Goal: Task Accomplishment & Management: Manage account settings

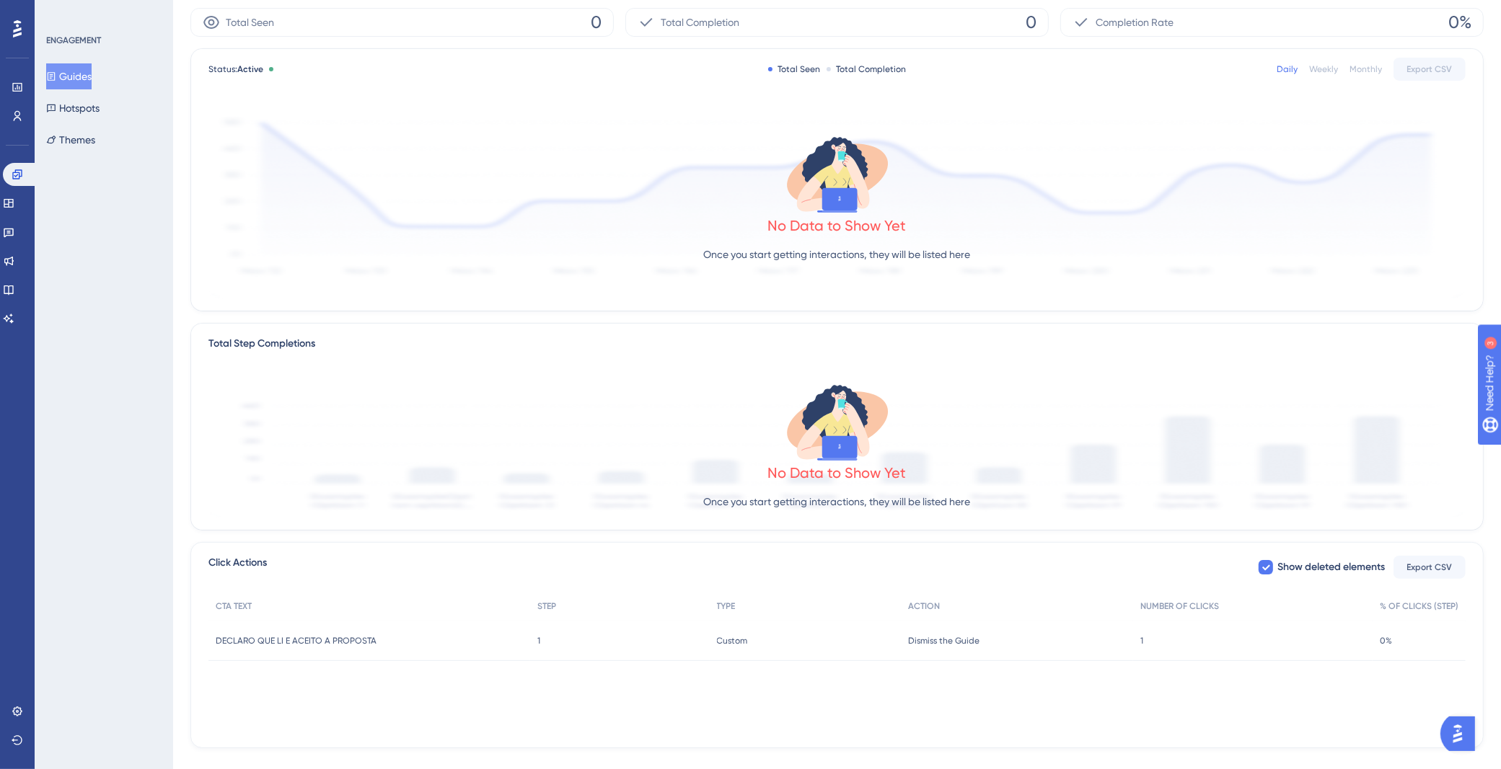
scroll to position [143, 0]
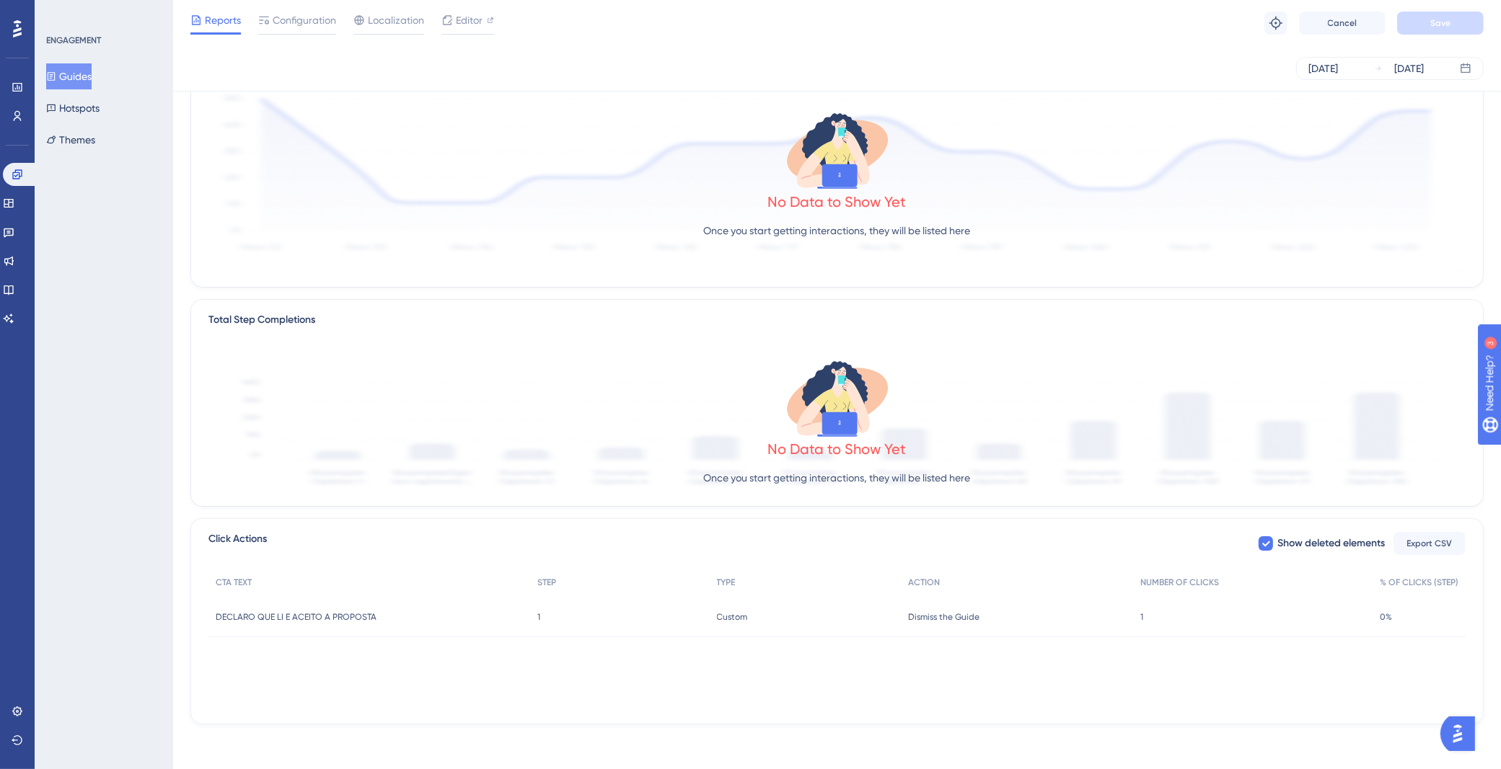
click at [372, 613] on span "DECLARO QUE LI E ACEITO A PROPOSTA" at bounding box center [296, 617] width 161 height 12
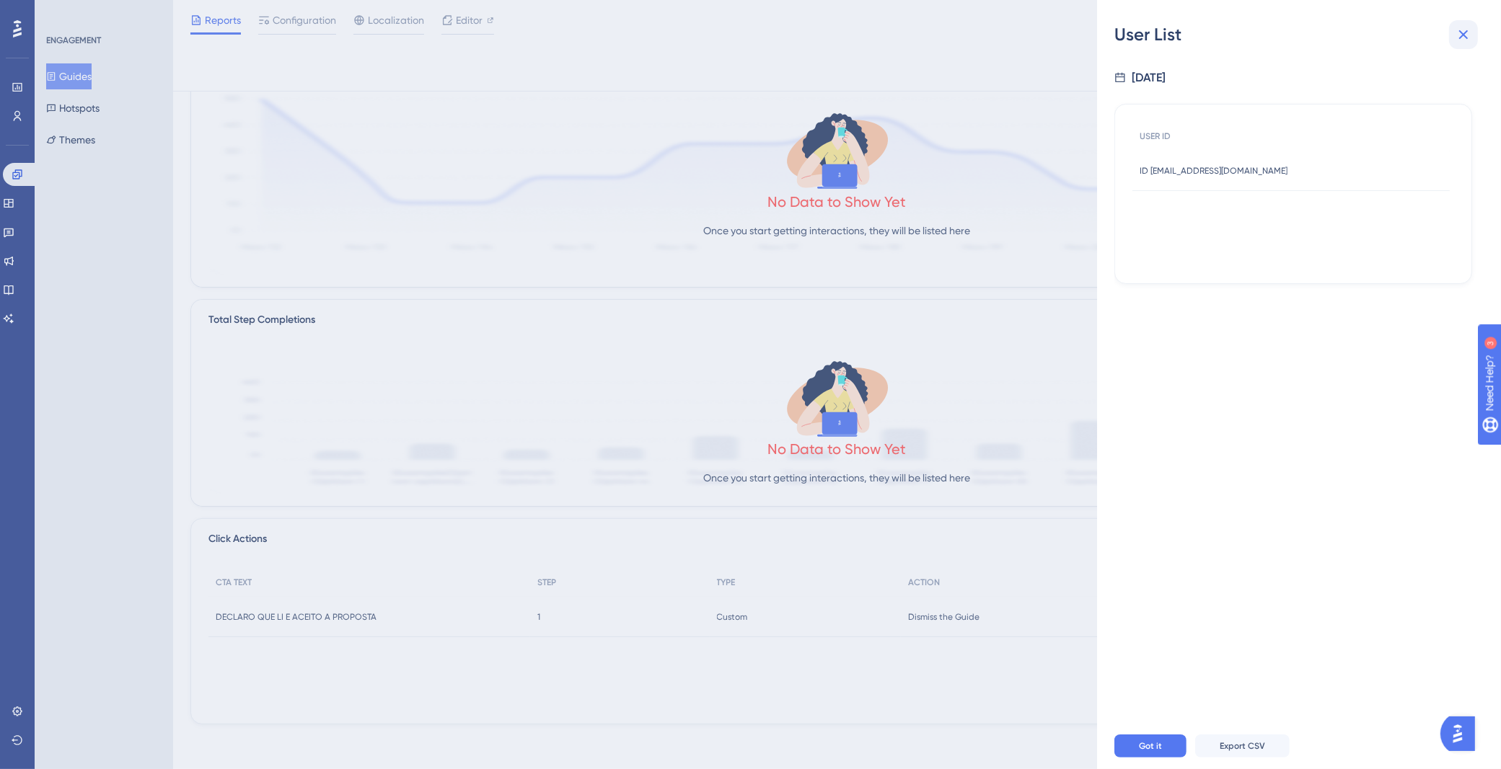
click at [1463, 36] on icon at bounding box center [1462, 34] width 17 height 17
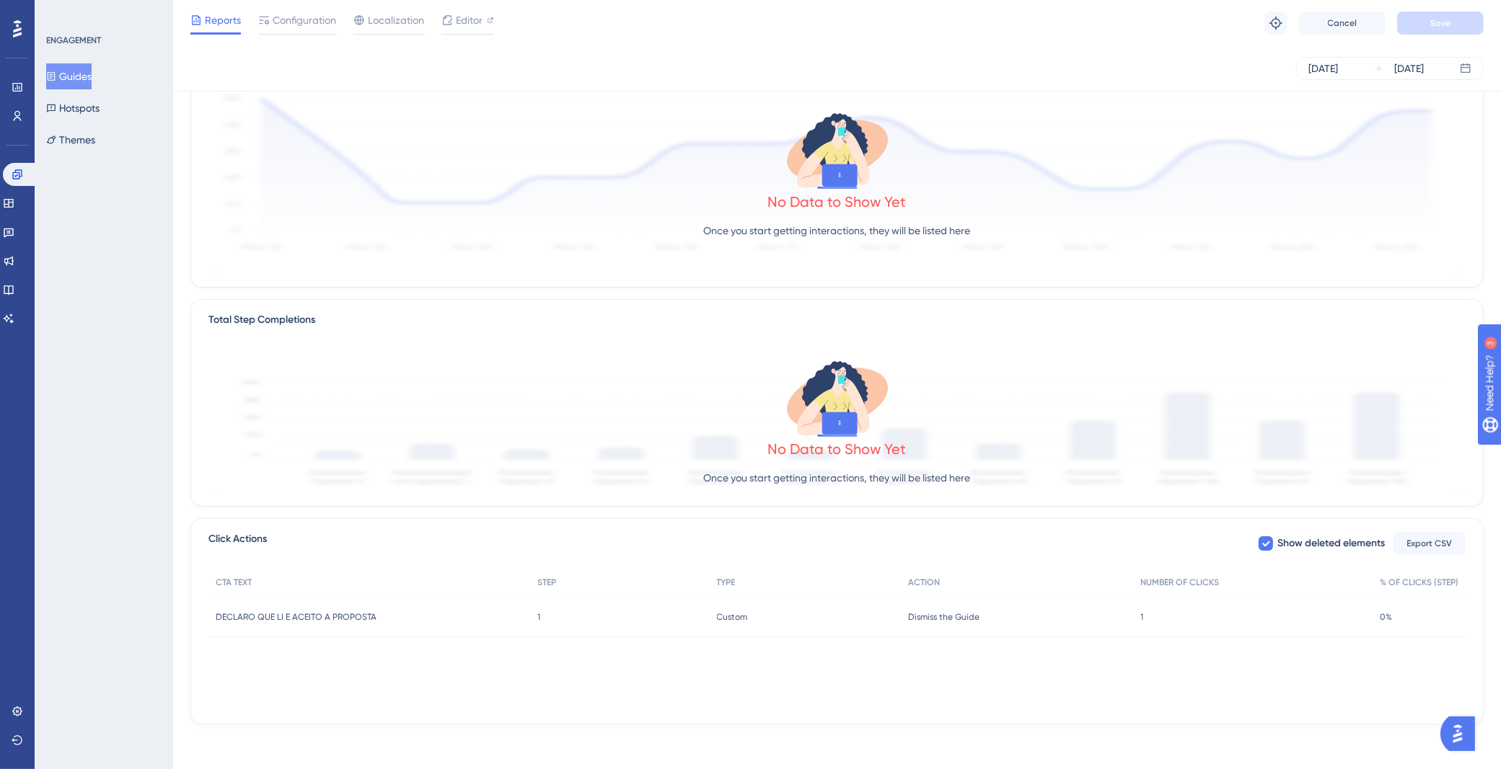
click at [1175, 617] on div "1 1" at bounding box center [1252, 617] width 239 height 40
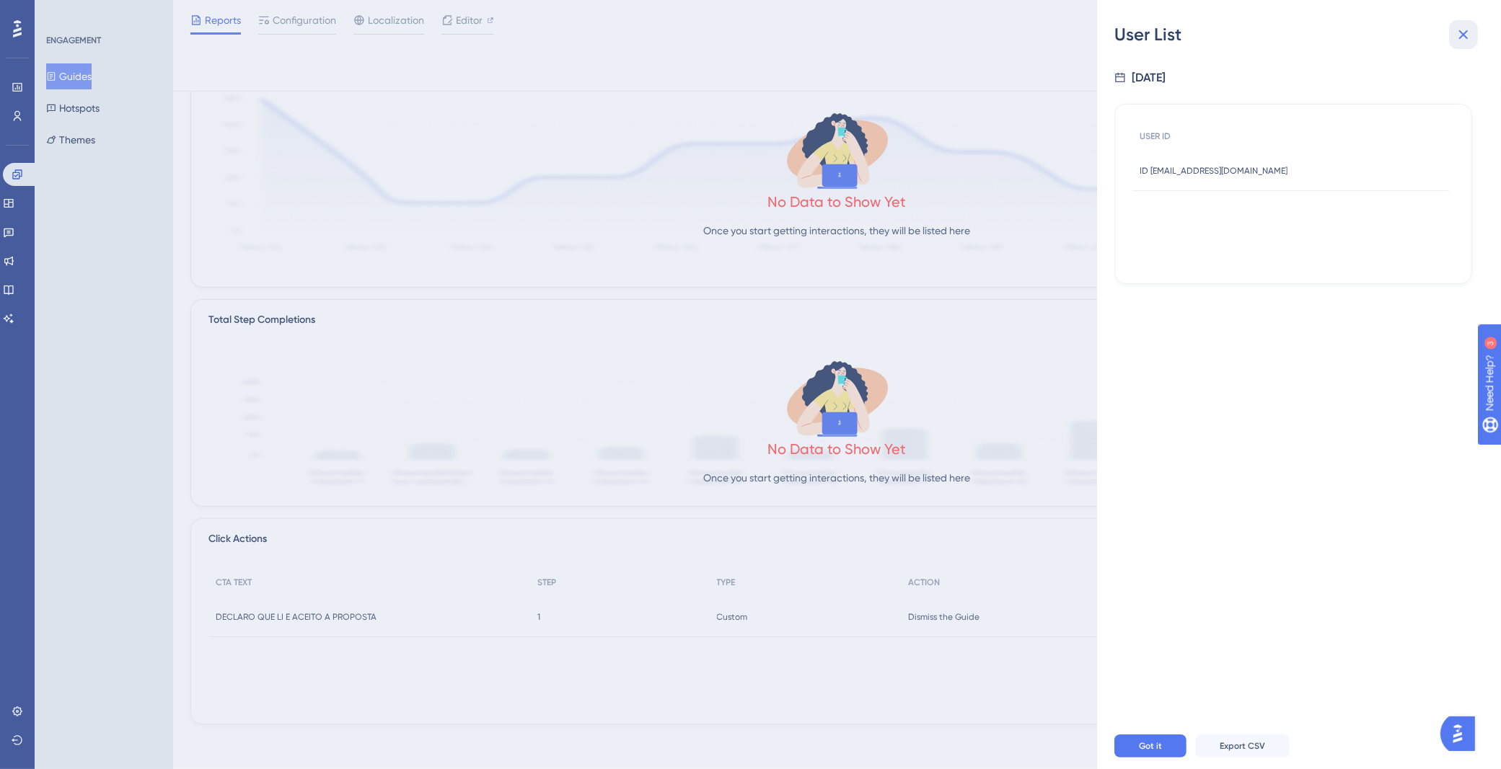
click at [1455, 35] on icon at bounding box center [1462, 34] width 17 height 17
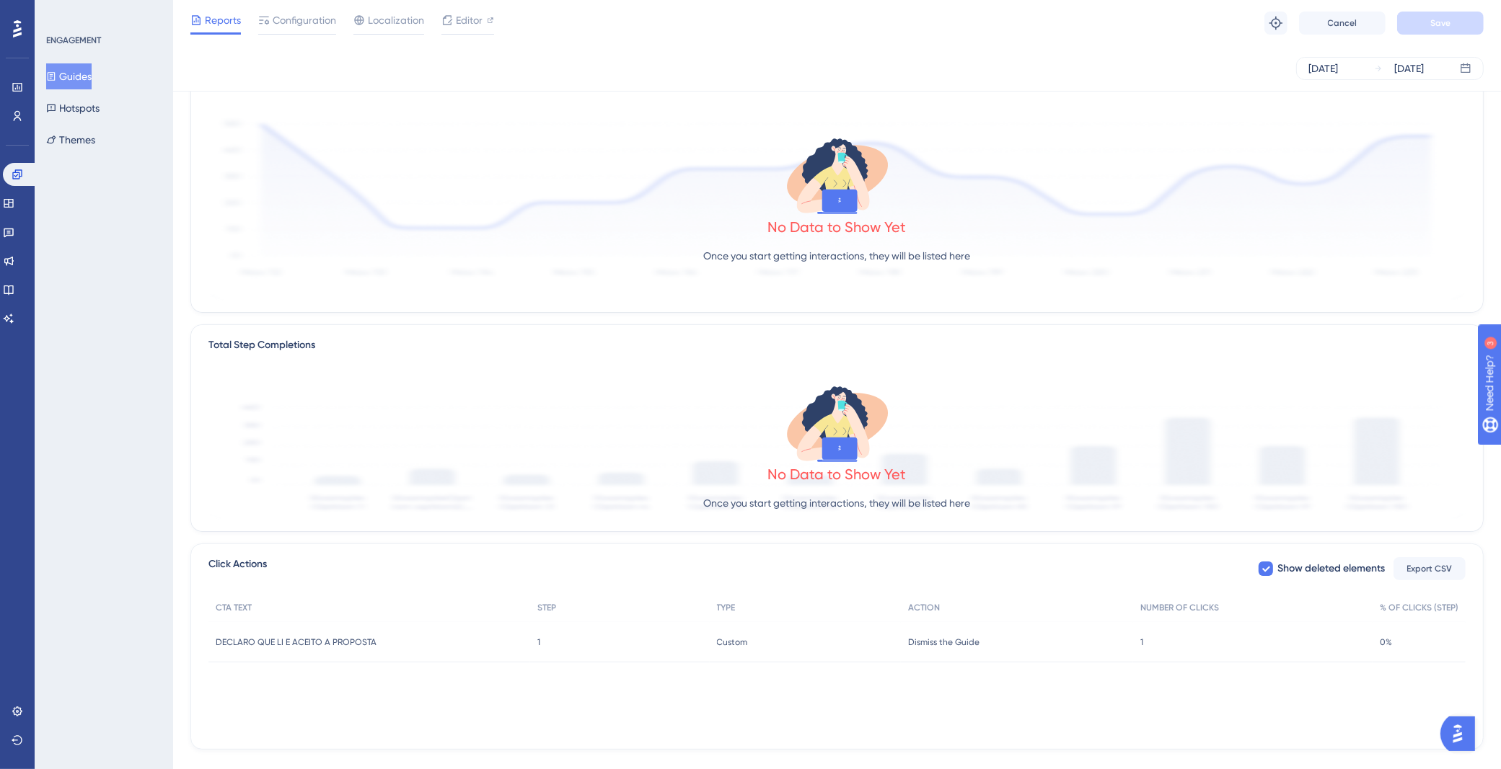
scroll to position [0, 0]
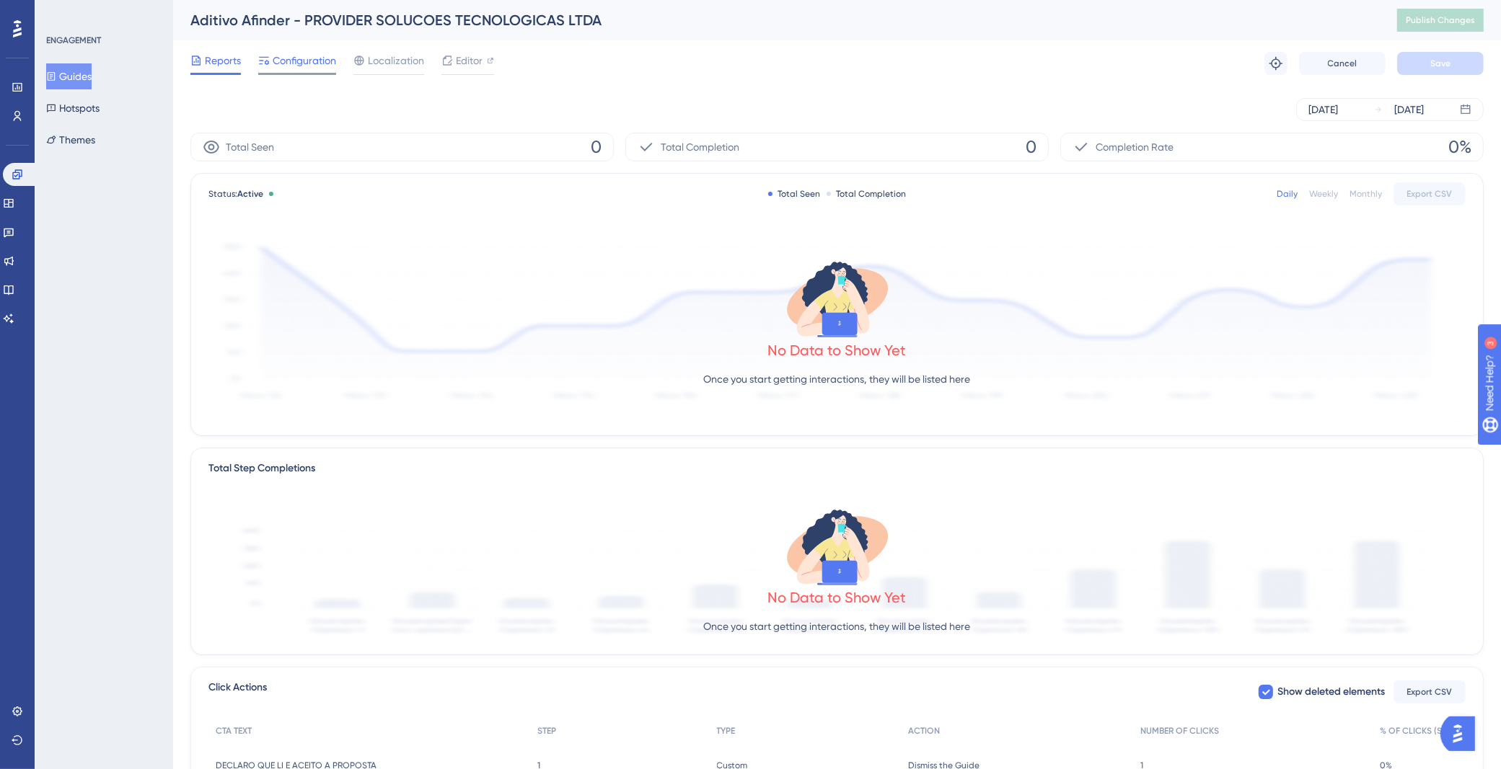
click at [299, 56] on span "Configuration" at bounding box center [304, 60] width 63 height 17
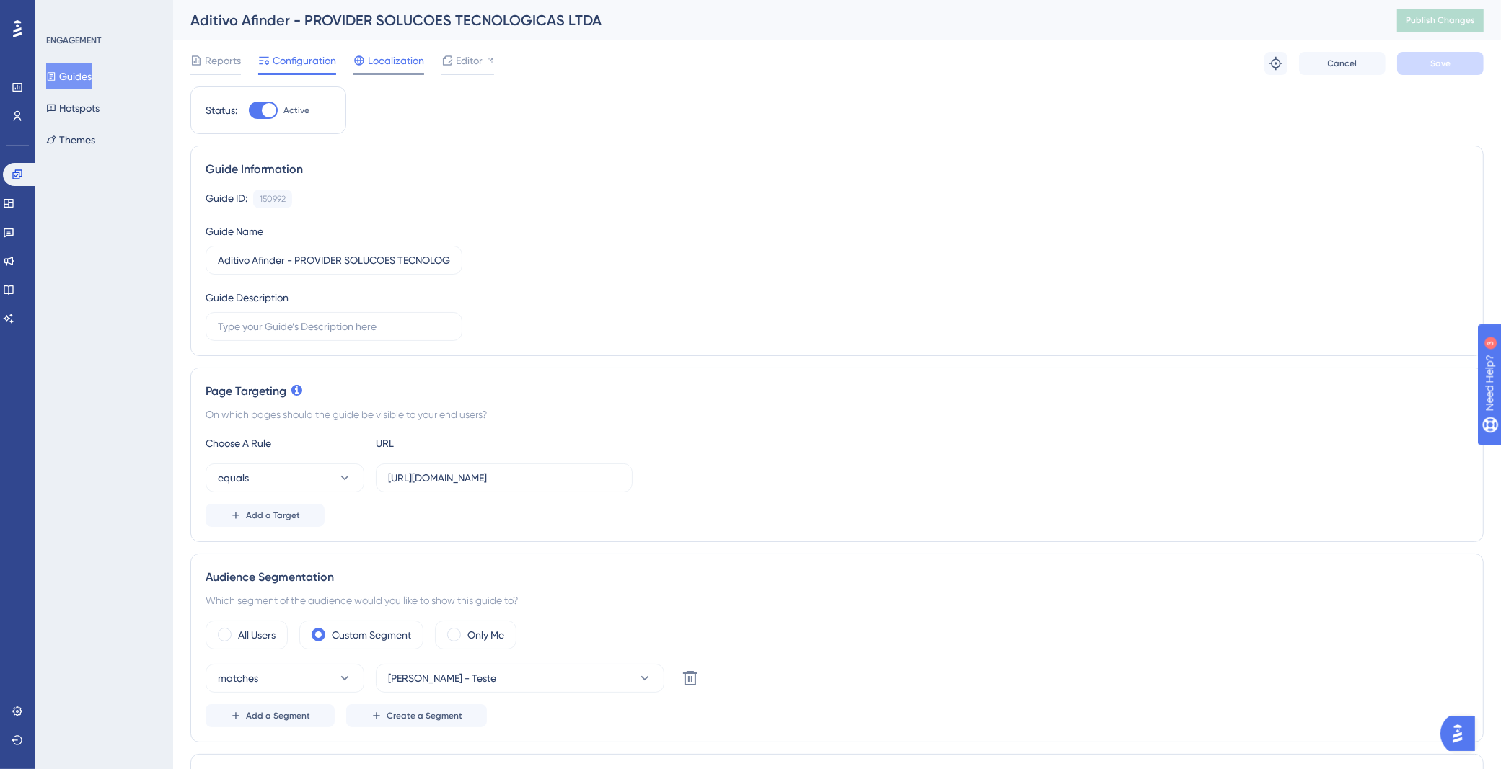
click at [421, 63] on span "Localization" at bounding box center [396, 60] width 56 height 17
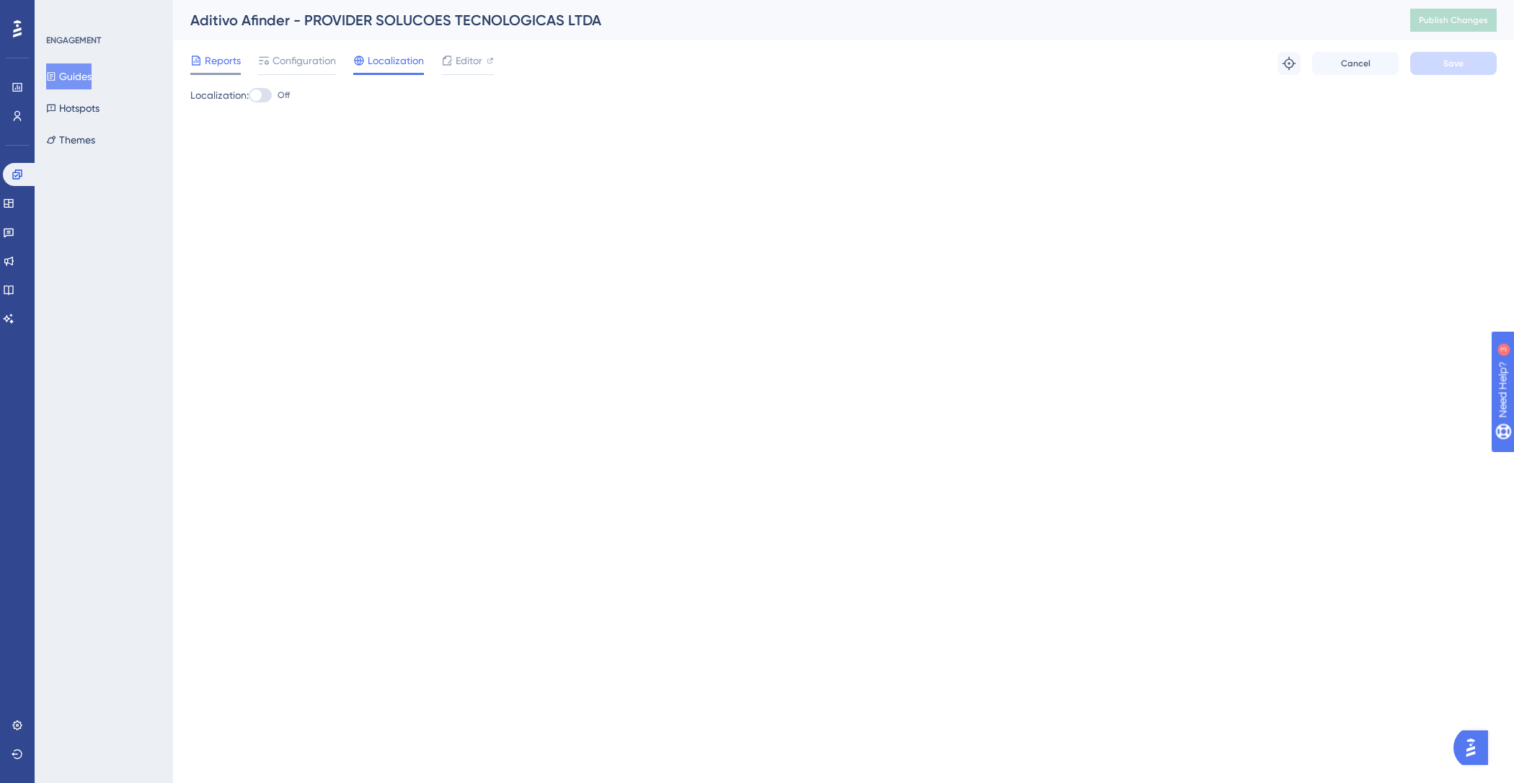
click at [230, 63] on span "Reports" at bounding box center [223, 60] width 36 height 17
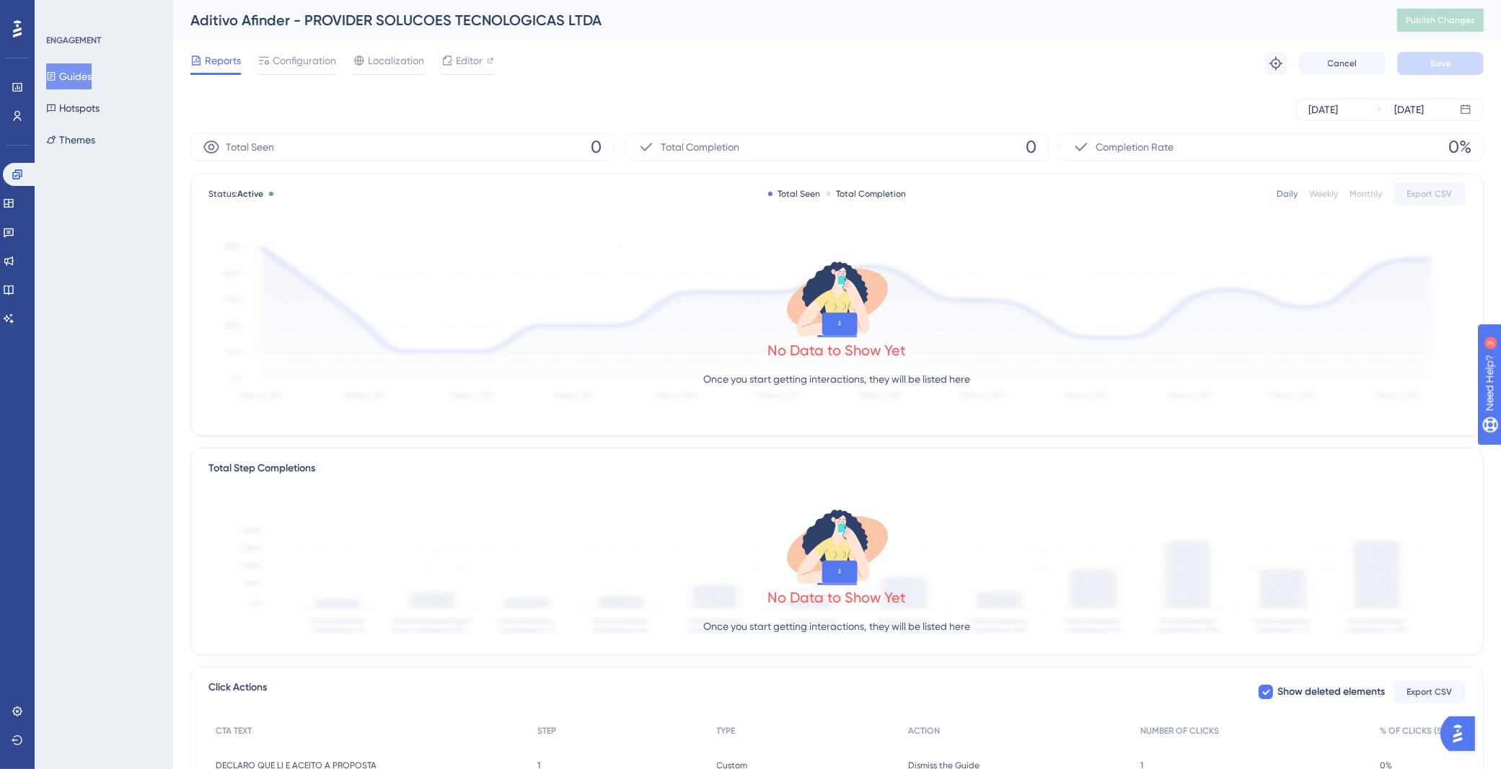
scroll to position [143, 0]
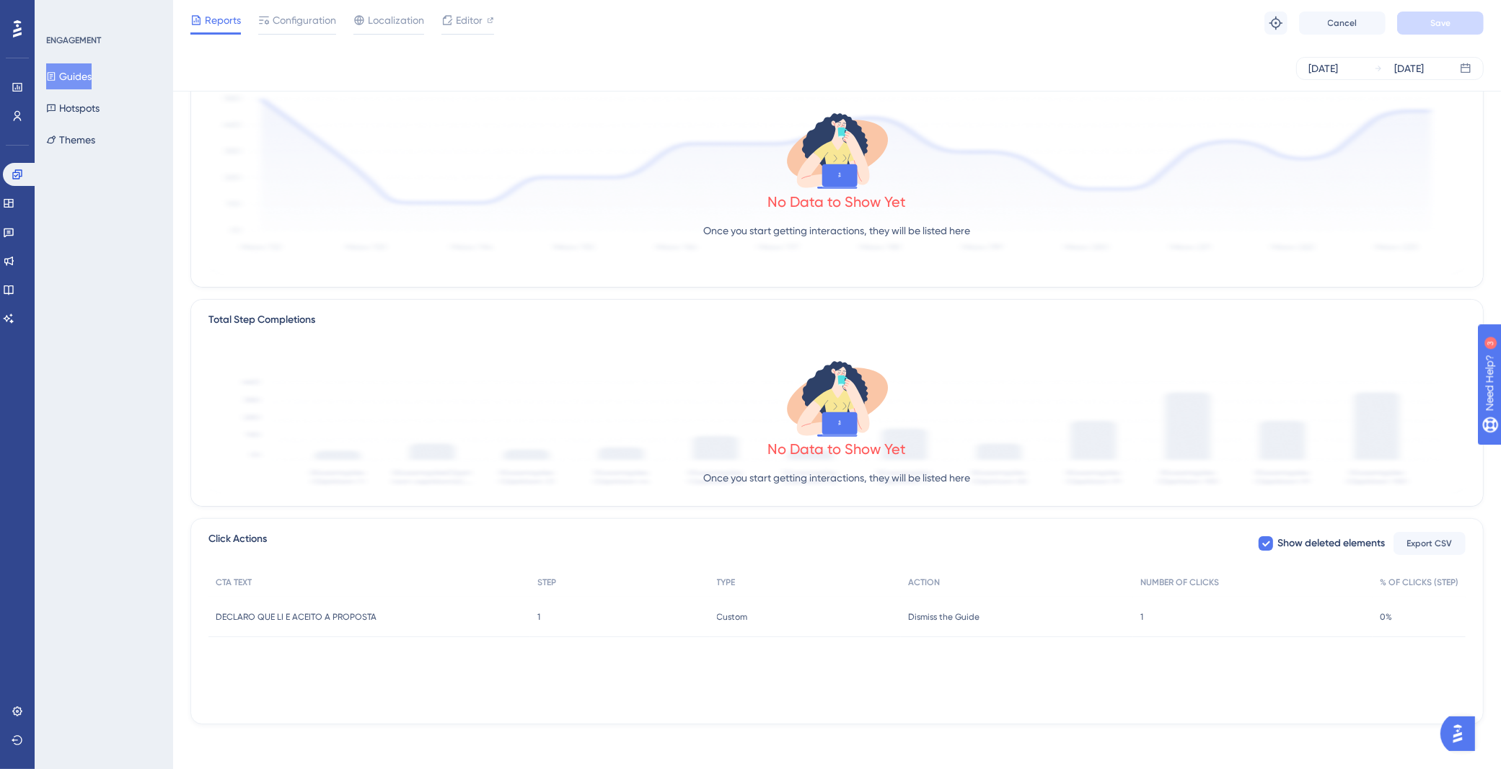
click at [384, 614] on div "DECLARO QUE LI E ACEITO A PROPOSTA DECLARO QUE LI E ACEITO A PROPOSTA" at bounding box center [369, 617] width 322 height 40
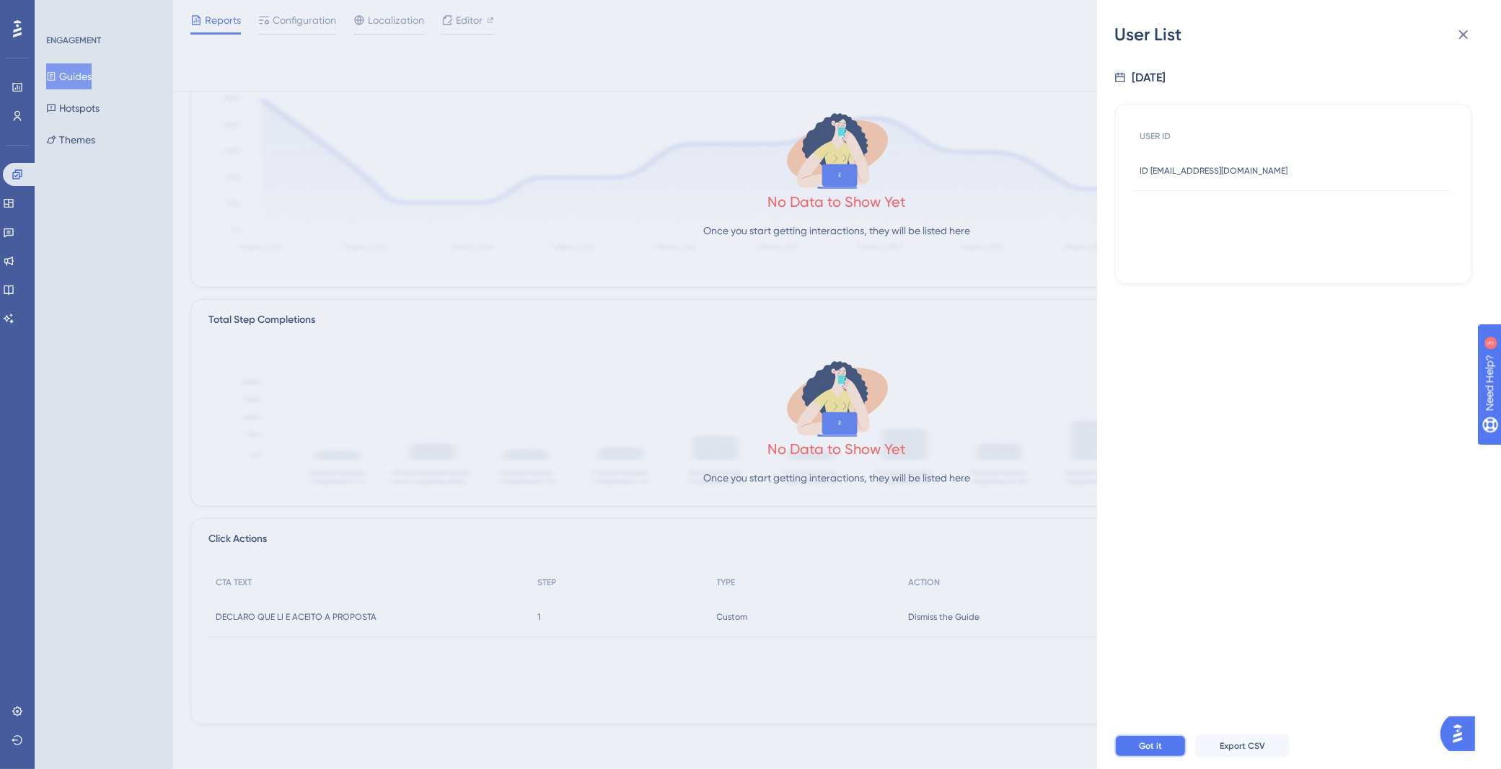
click at [1147, 752] on span "Got it" at bounding box center [1150, 747] width 23 height 12
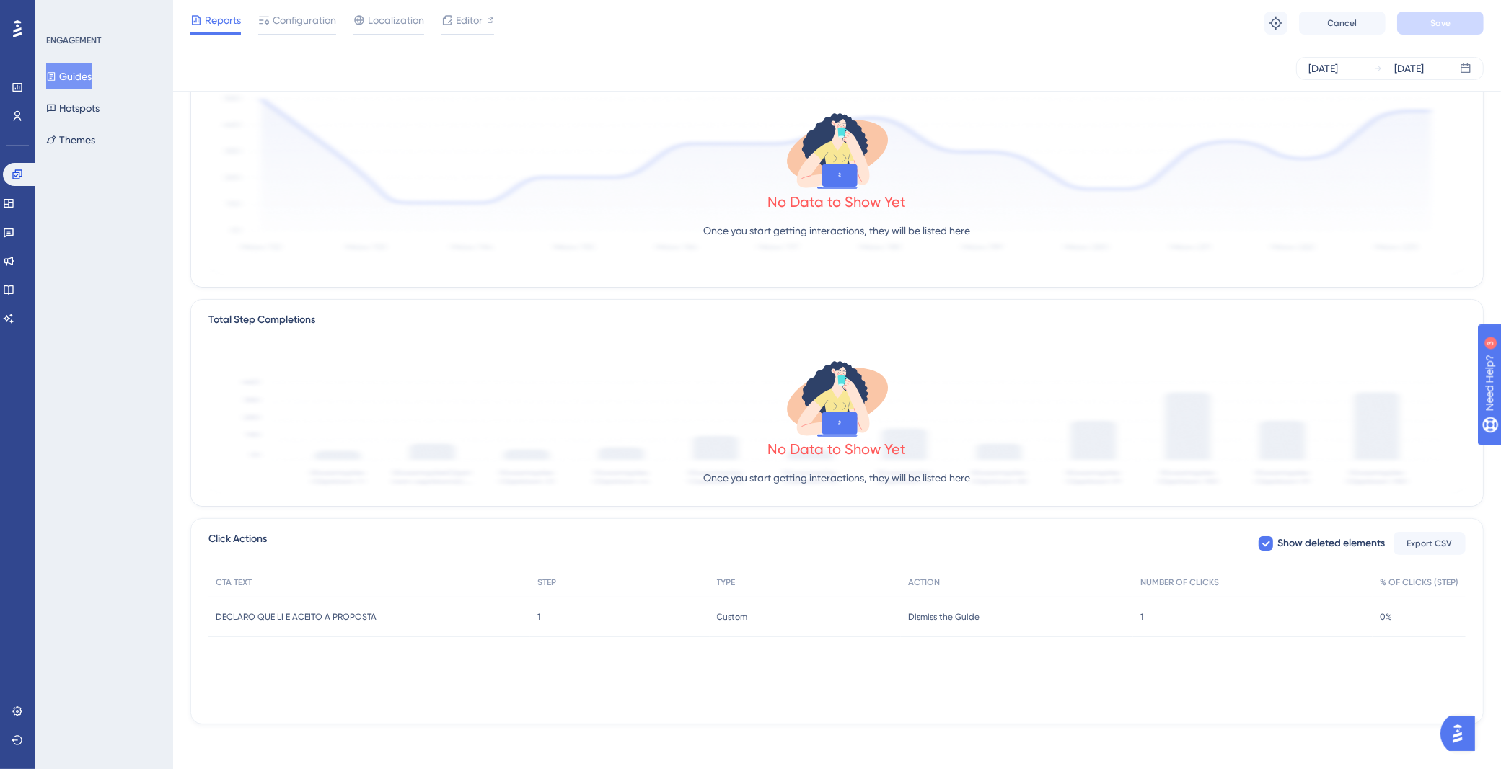
click at [1219, 606] on div "1 1" at bounding box center [1252, 617] width 239 height 40
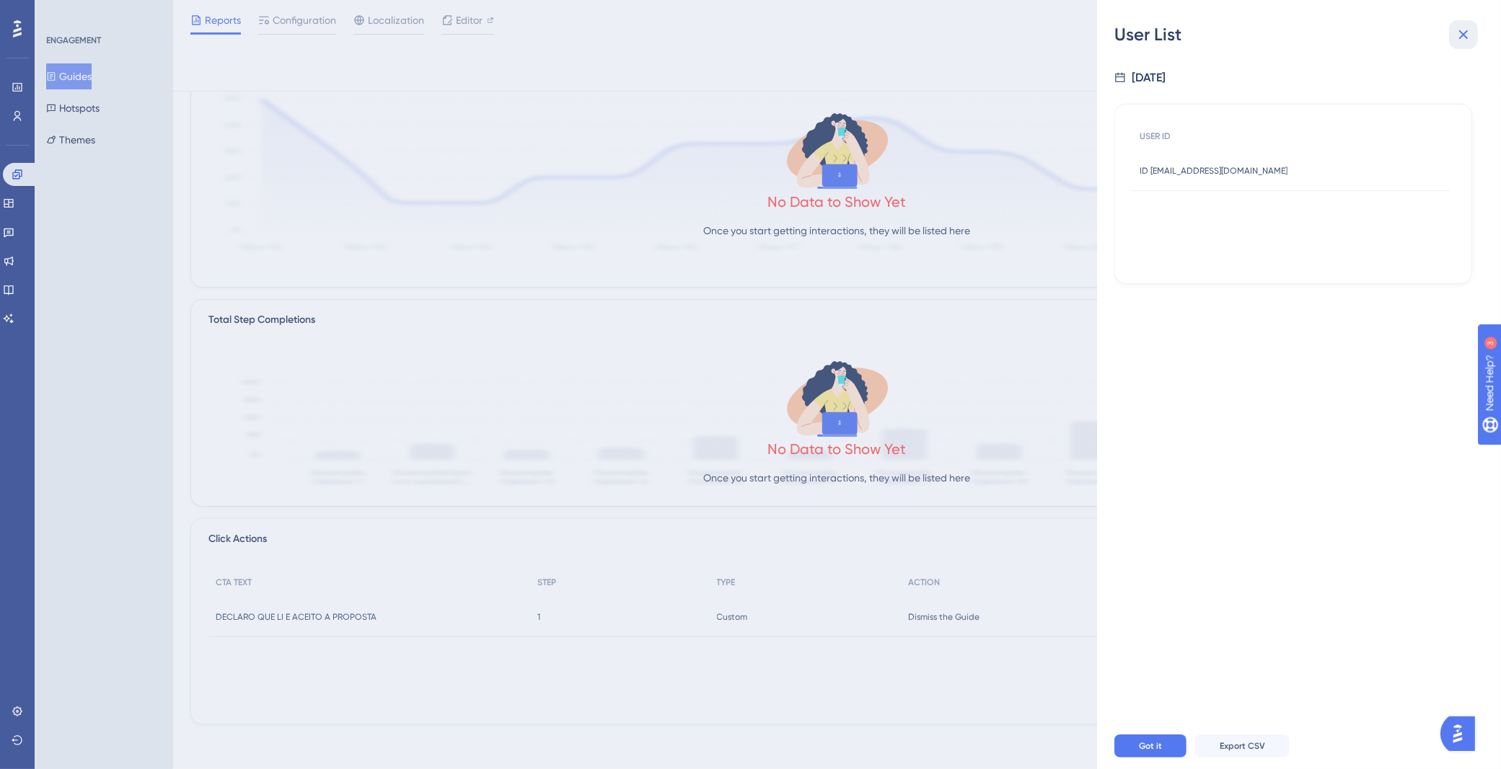
click at [1461, 25] on button at bounding box center [1463, 34] width 29 height 29
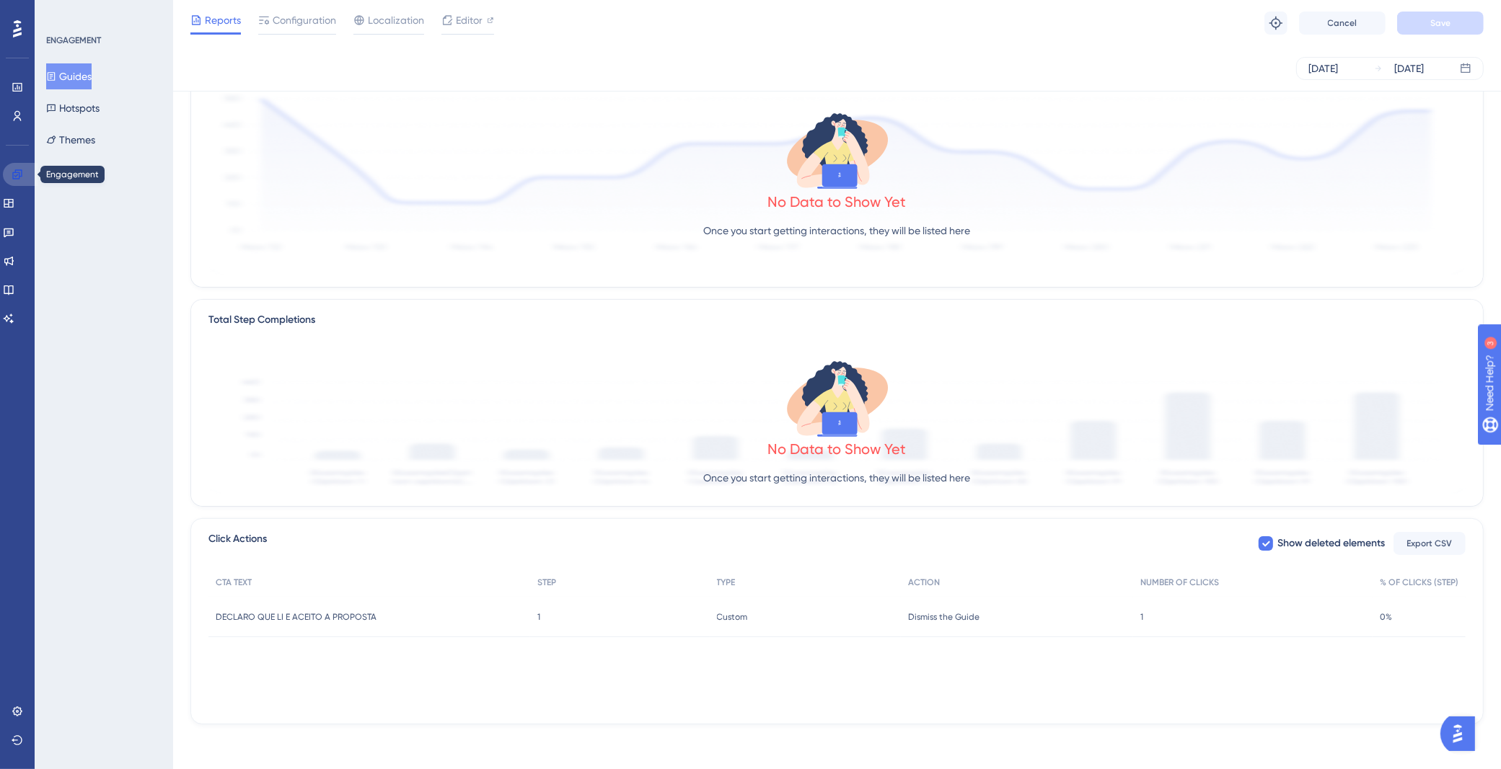
drag, startPoint x: 11, startPoint y: 169, endPoint x: 363, endPoint y: 134, distance: 354.4
click at [12, 169] on icon at bounding box center [18, 175] width 12 height 12
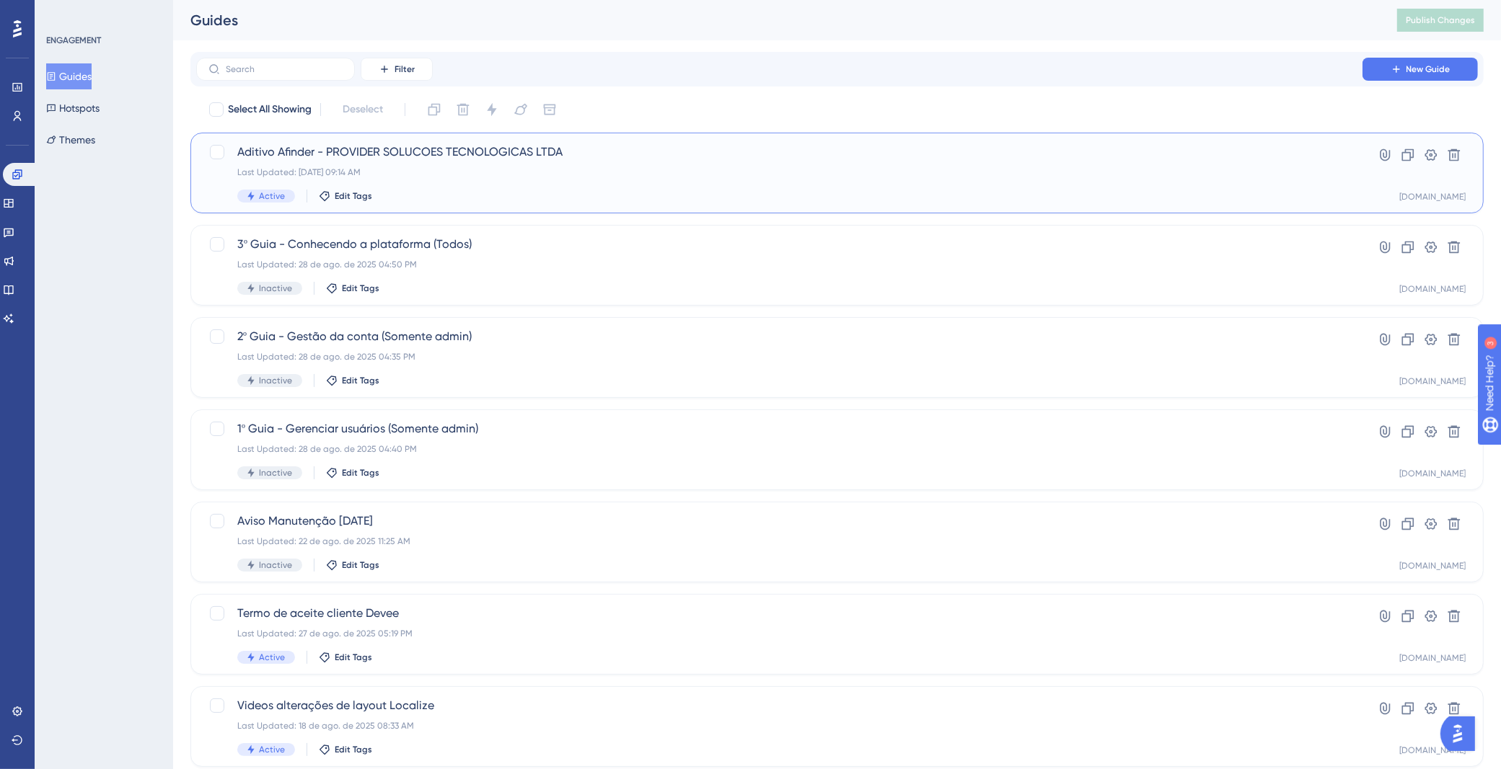
click at [573, 172] on div "Last Updated: [DATE] 09:14 AM" at bounding box center [779, 173] width 1084 height 12
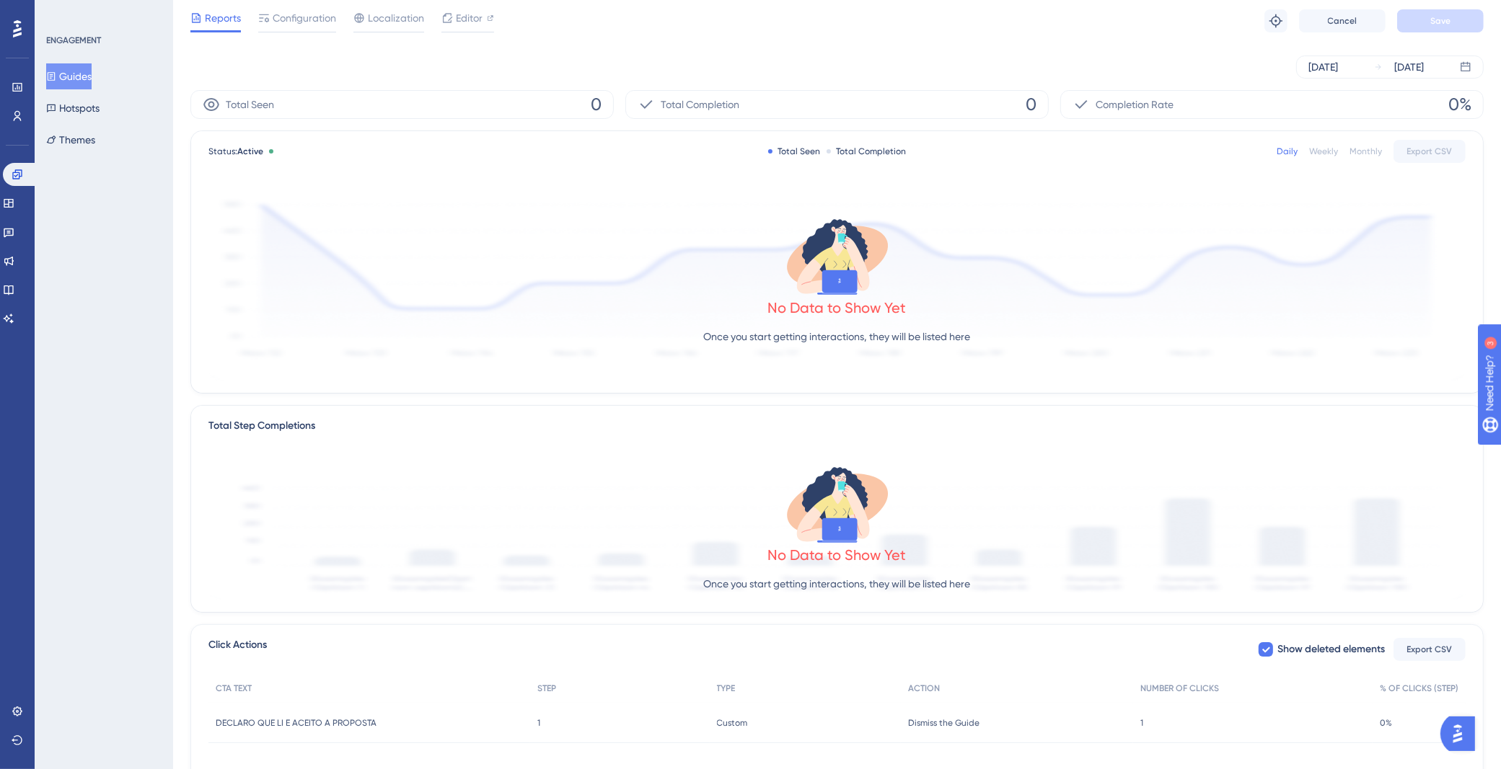
scroll to position [143, 0]
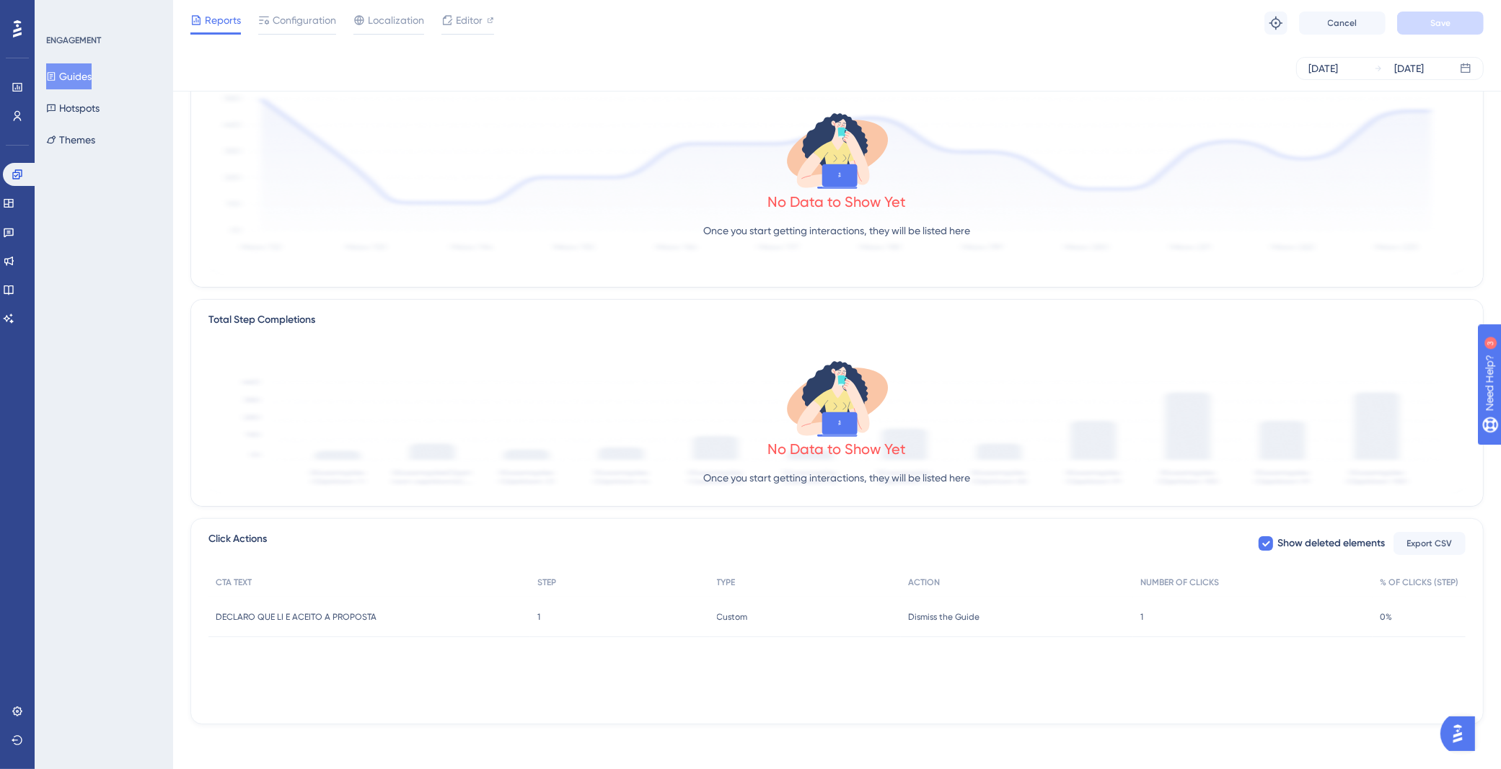
click at [605, 622] on div "1 1" at bounding box center [620, 617] width 180 height 40
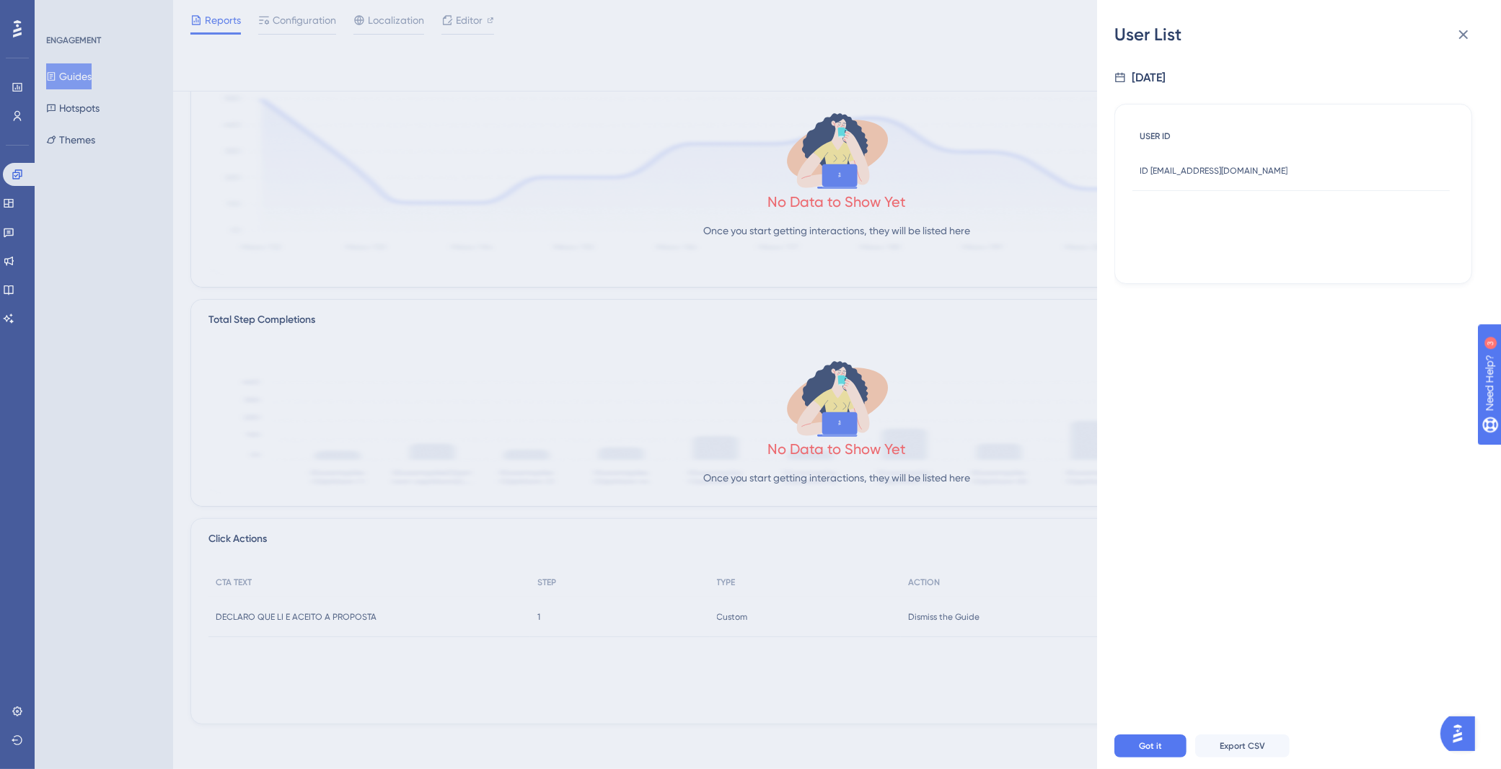
drag, startPoint x: 1202, startPoint y: 145, endPoint x: 1223, endPoint y: 138, distance: 22.1
click at [1202, 145] on div "USER ID" at bounding box center [1290, 137] width 317 height 30
click at [1462, 28] on icon at bounding box center [1462, 34] width 17 height 17
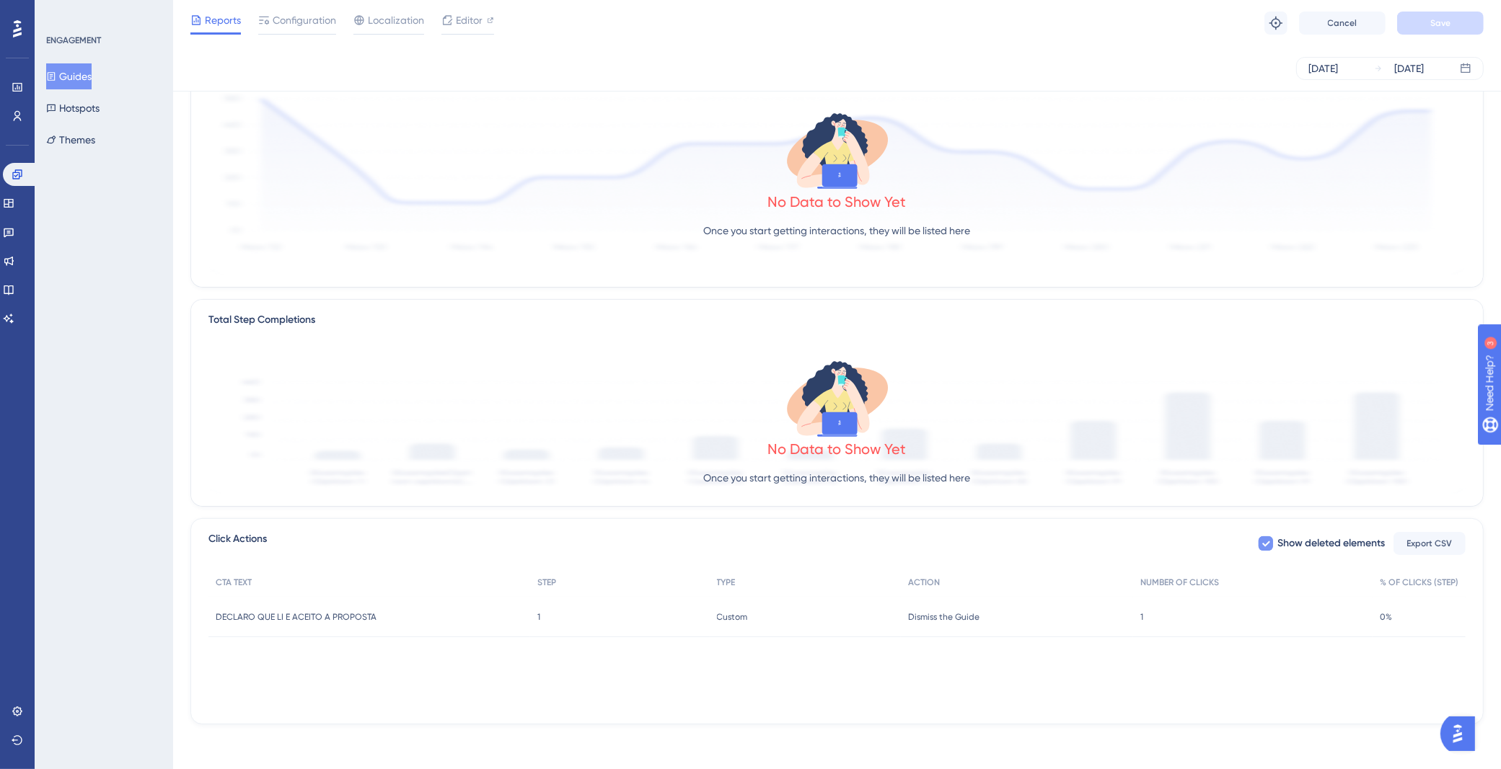
click at [1304, 539] on span "Show deleted elements" at bounding box center [1330, 543] width 107 height 17
click at [1297, 542] on span "Show deleted elements" at bounding box center [1330, 543] width 107 height 17
checkbox input "true"
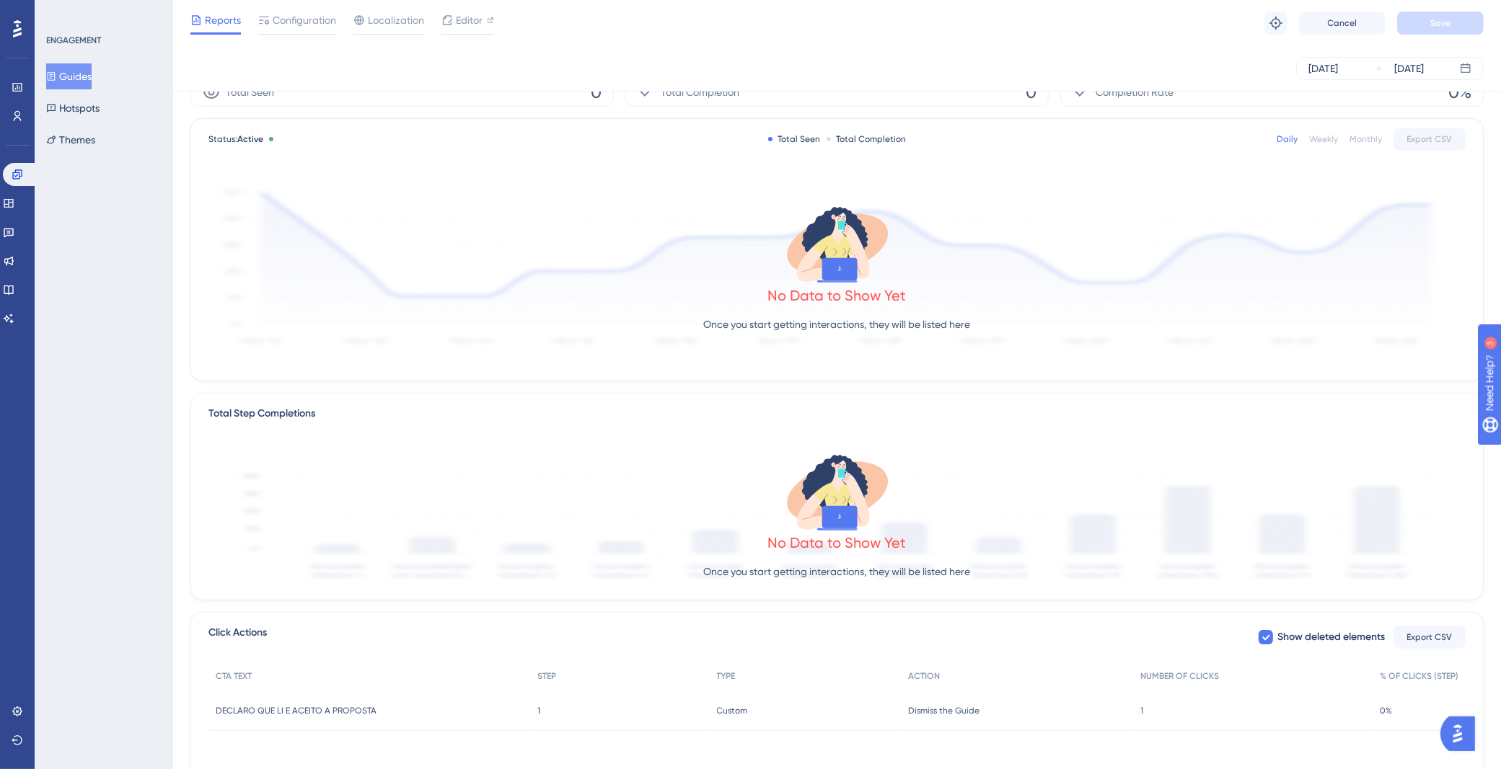
scroll to position [0, 0]
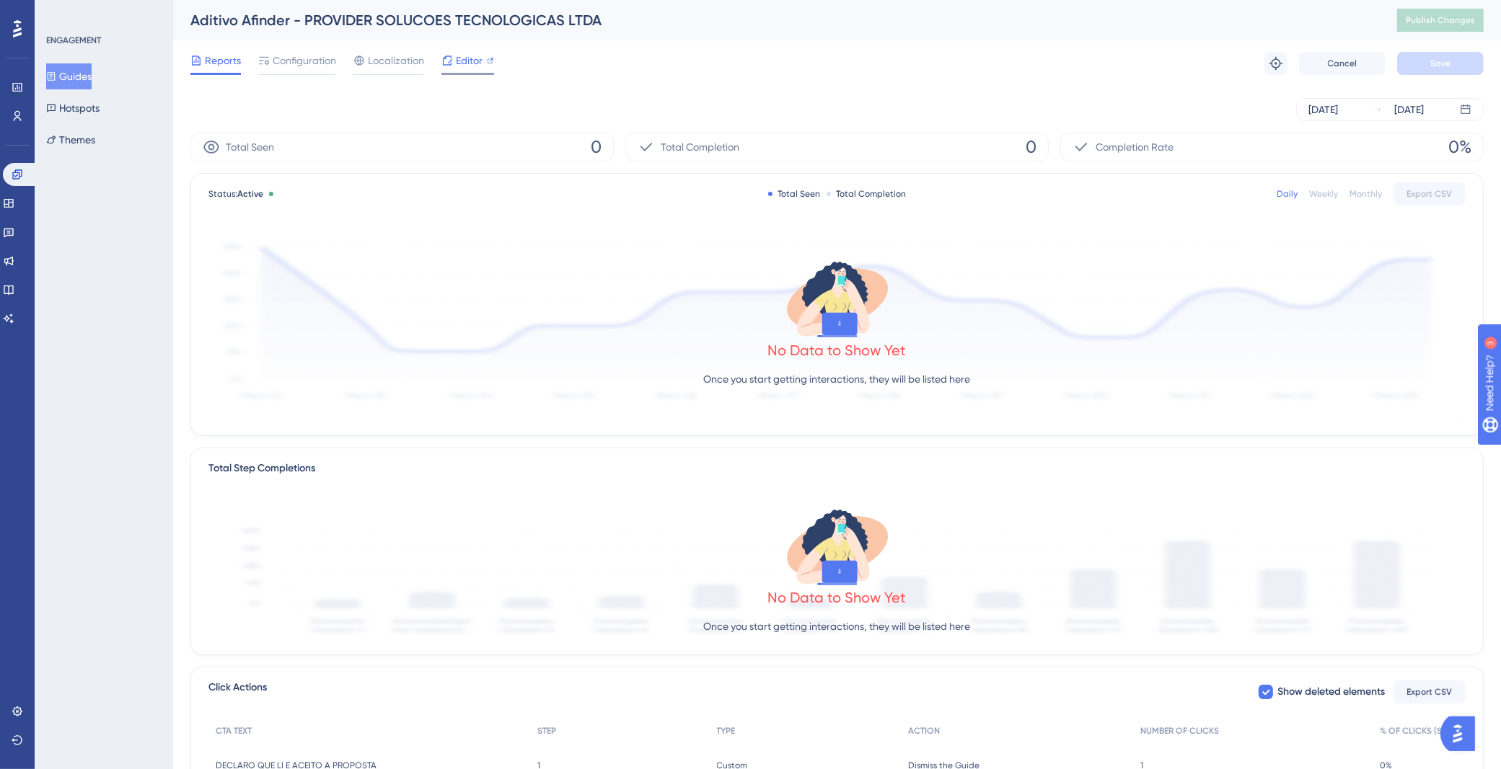
click at [485, 60] on div "Editor" at bounding box center [467, 60] width 53 height 17
click at [304, 63] on span "Configuration" at bounding box center [304, 60] width 63 height 17
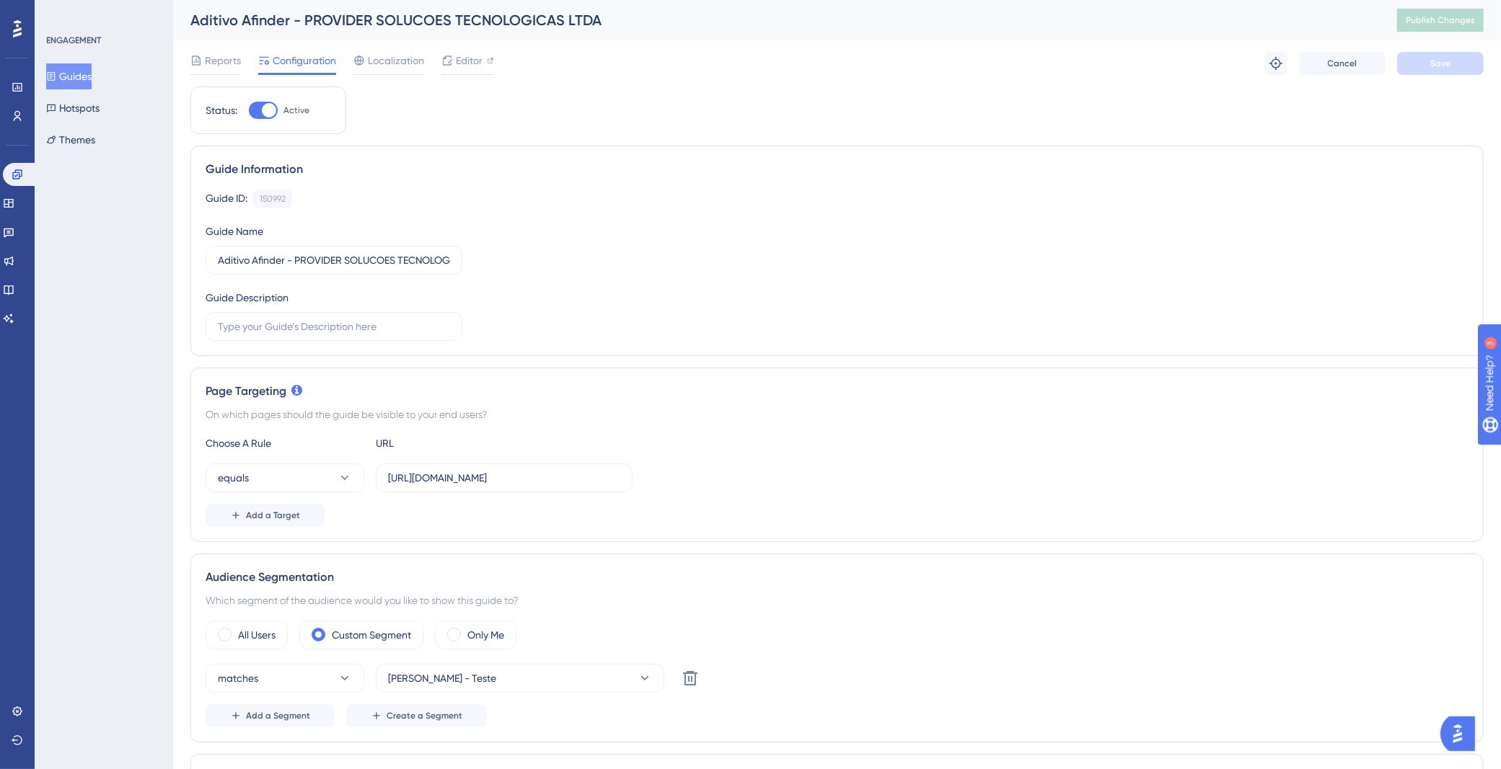
drag, startPoint x: 657, startPoint y: 212, endPoint x: 308, endPoint y: 123, distance: 360.1
click at [652, 212] on div "Guide ID: 150992 Copy Guide Name Aditivo Afinder - PROVIDER SOLUCOES TECNOLOGIC…" at bounding box center [837, 265] width 1263 height 151
click at [92, 76] on button "Guides" at bounding box center [68, 76] width 45 height 26
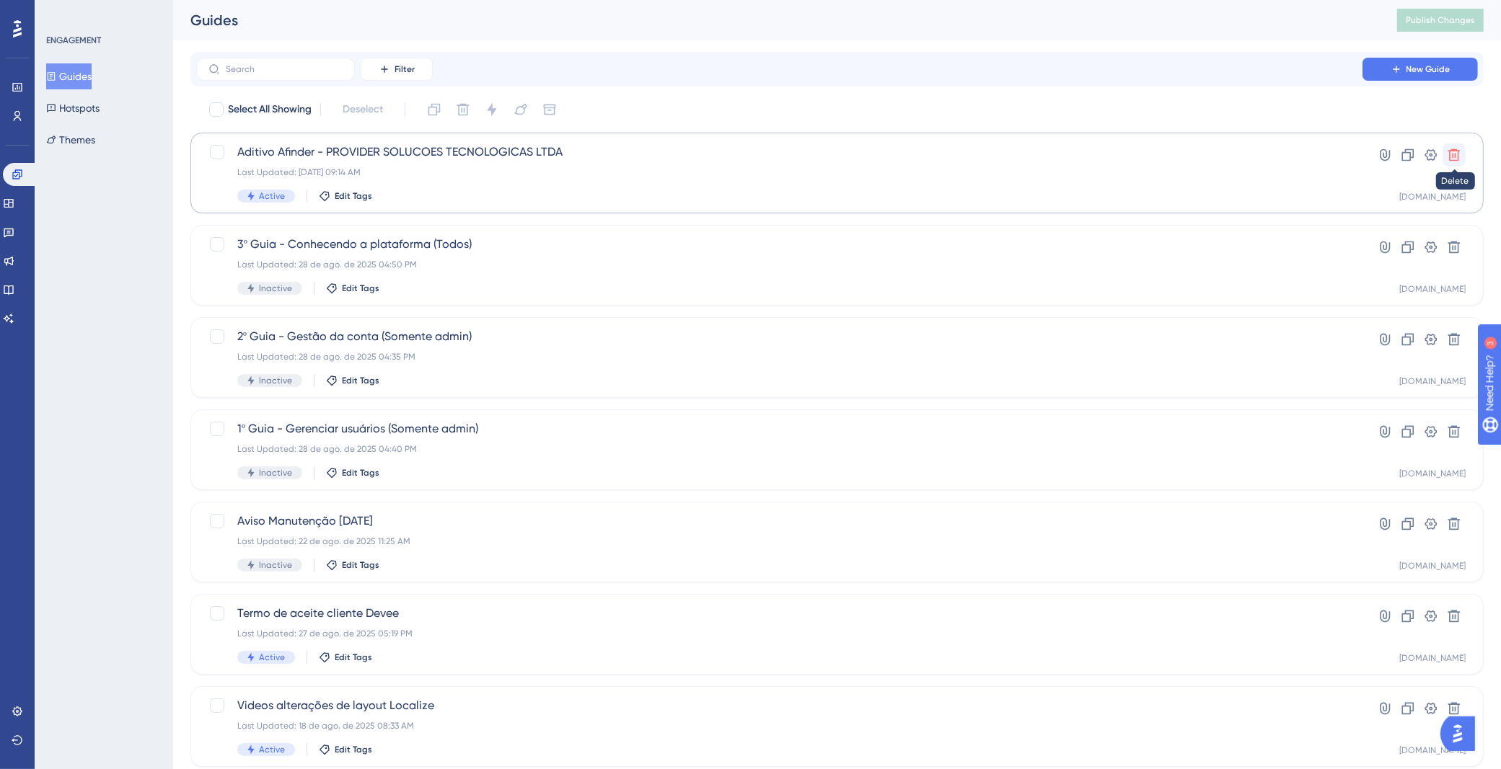
click at [1452, 156] on icon at bounding box center [1454, 155] width 12 height 12
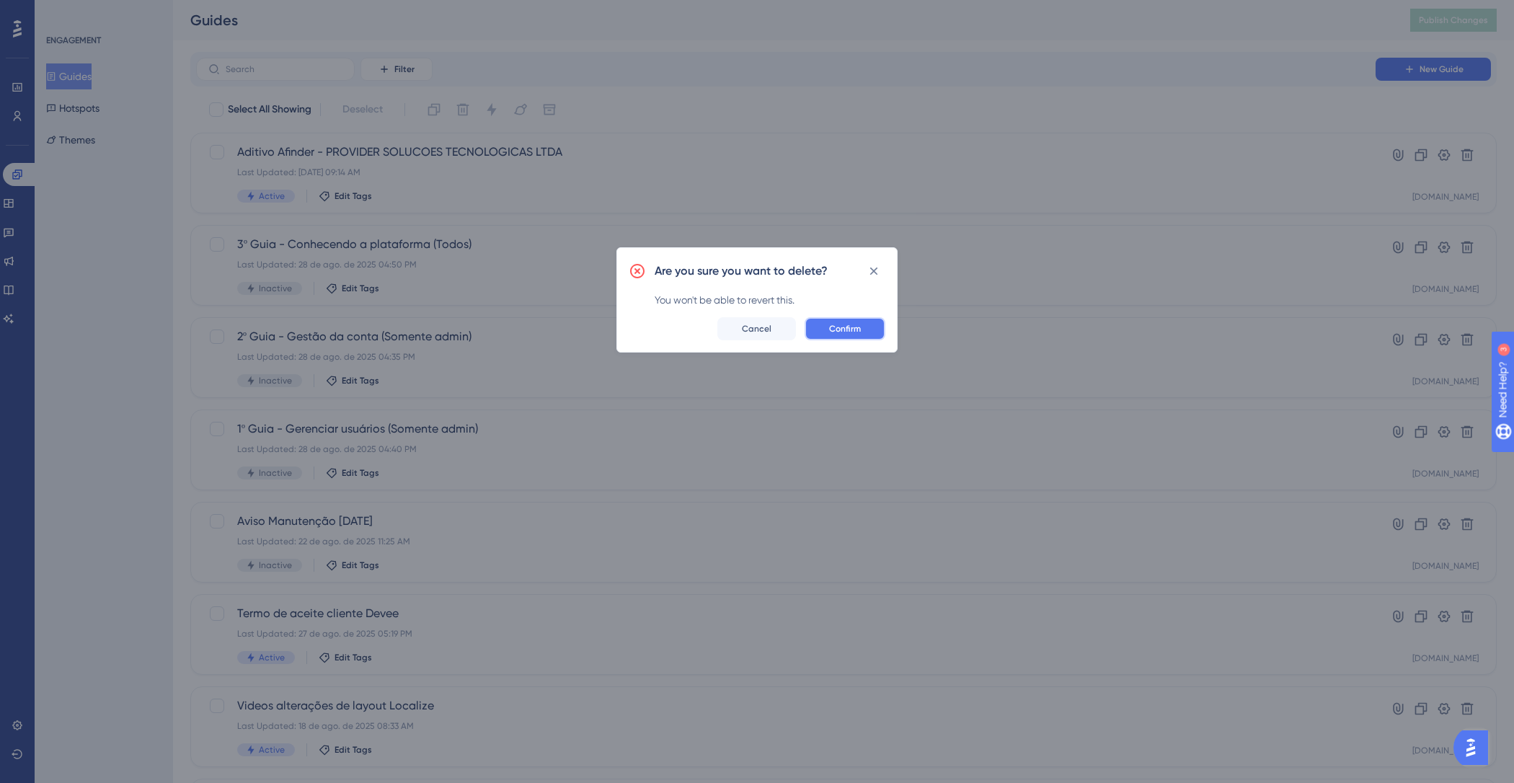
click at [862, 319] on button "Confirm" at bounding box center [845, 328] width 81 height 23
